Goal: Check status: Check status

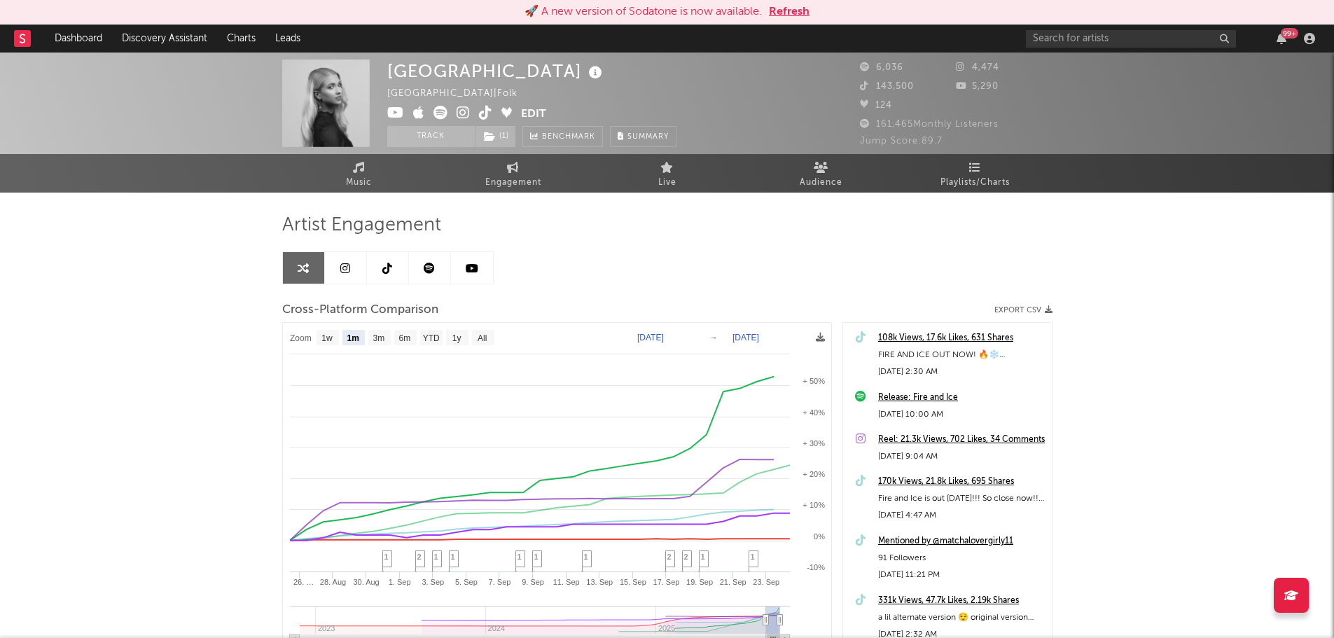
select select "1m"
drag, startPoint x: 0, startPoint y: 0, endPoint x: 794, endPoint y: 4, distance: 794.0
click at [794, 4] on button "Refresh" at bounding box center [789, 12] width 41 height 17
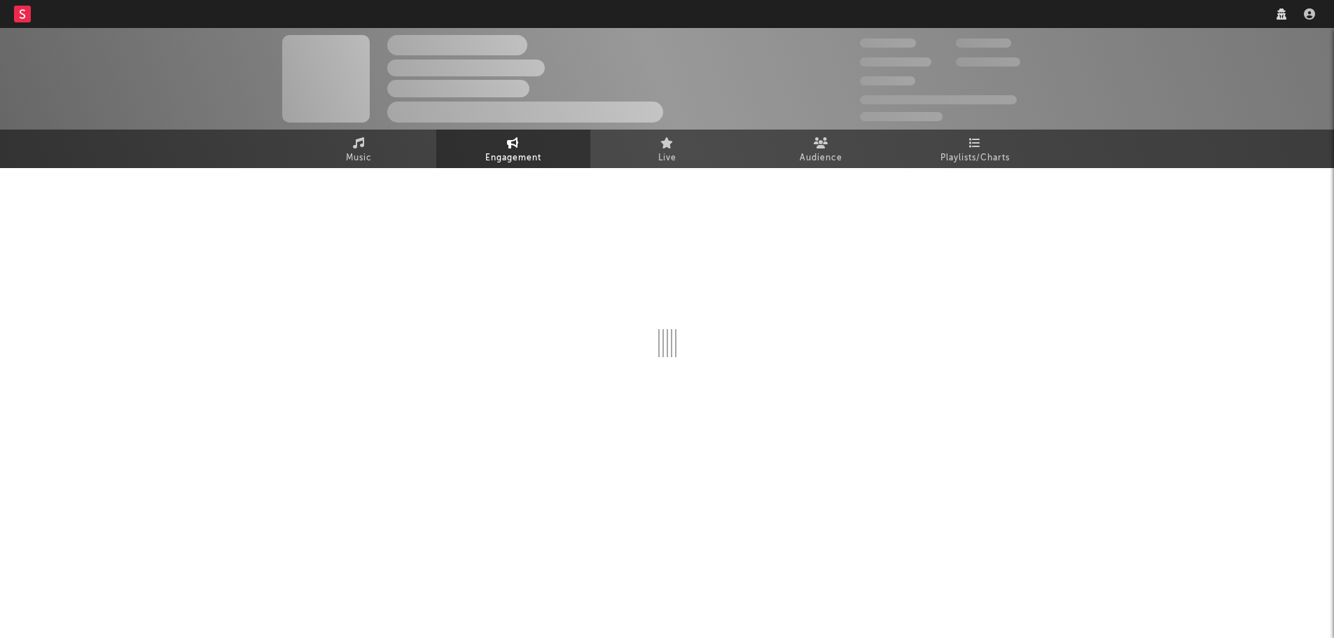
select select "1w"
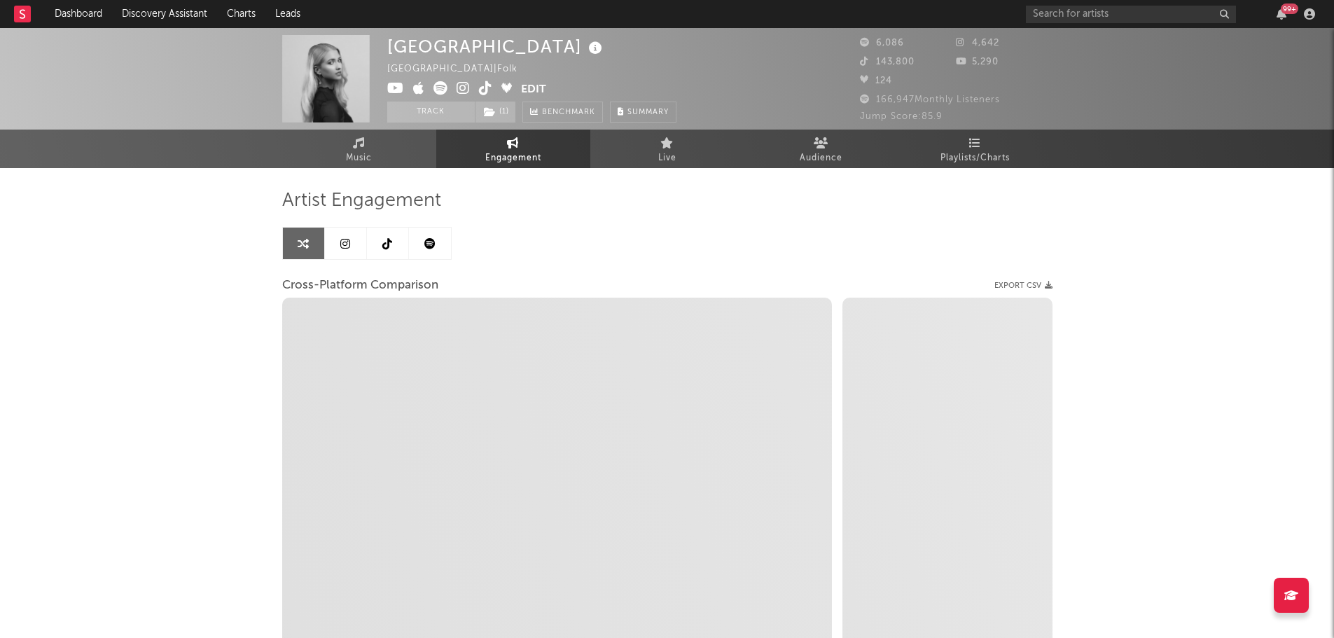
select select "1m"
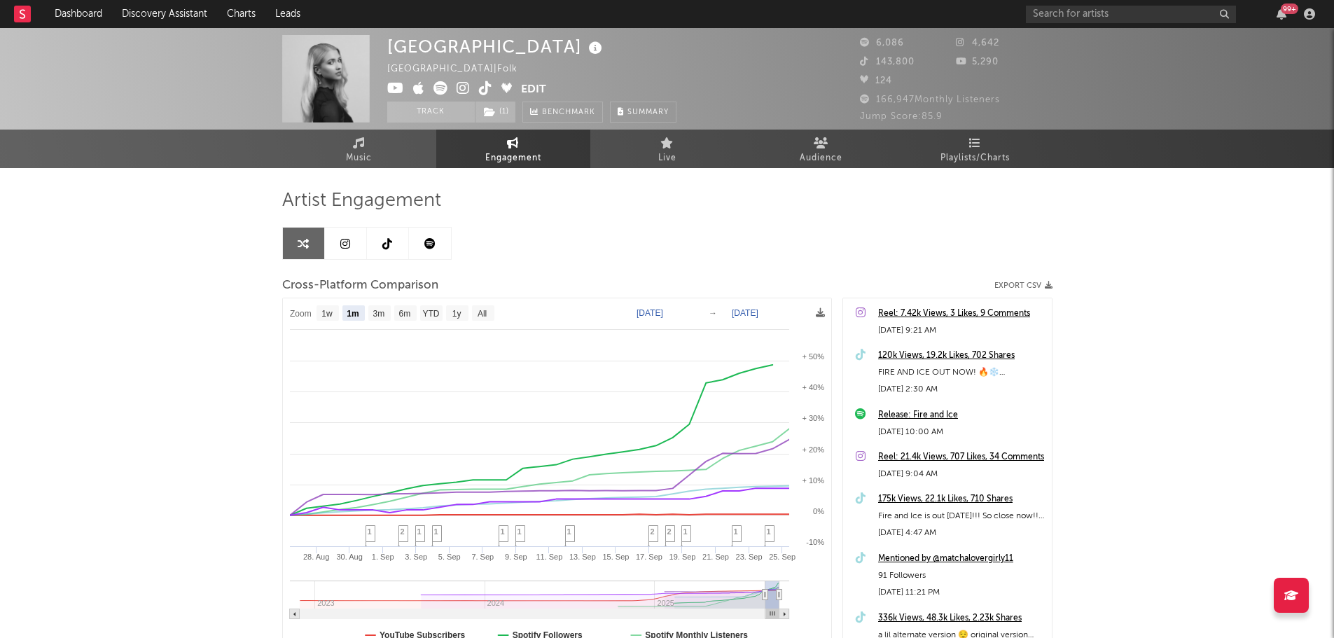
select select "1m"
